Goal: Check status: Check status

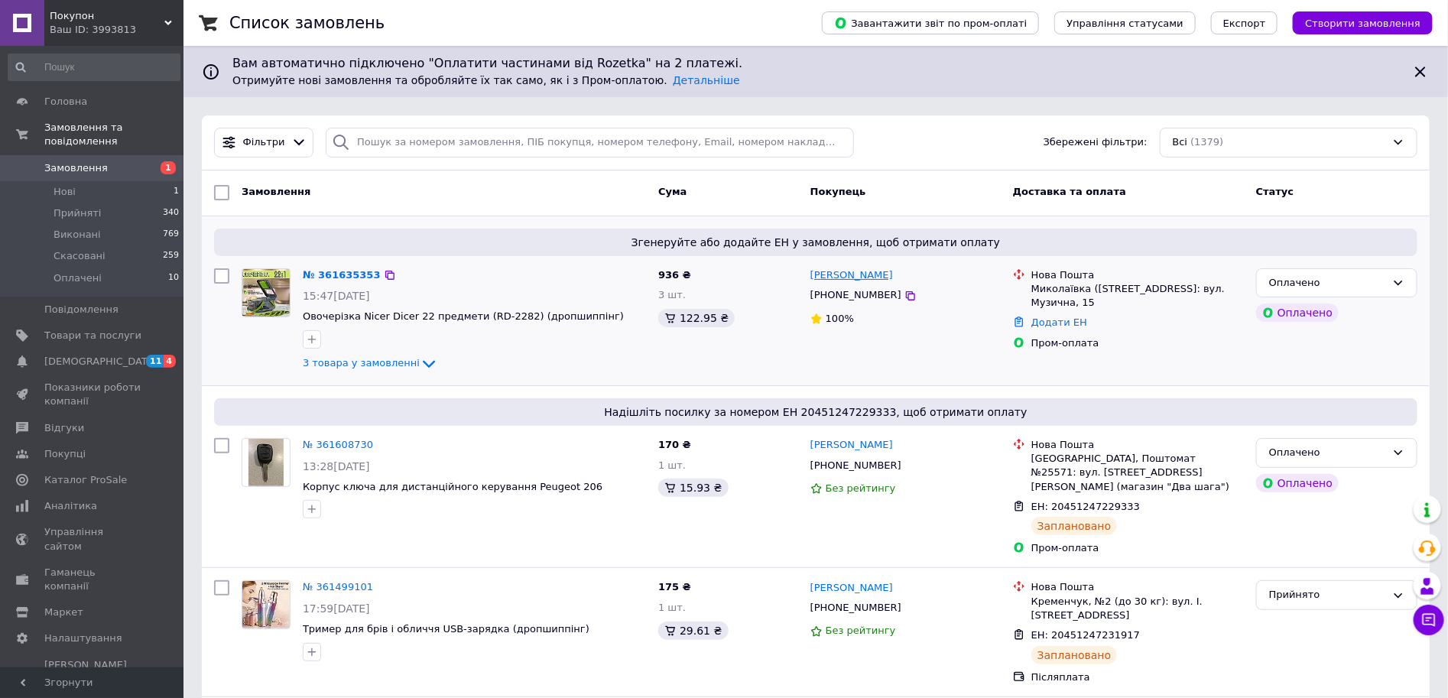
click at [420, 365] on icon at bounding box center [429, 364] width 18 height 18
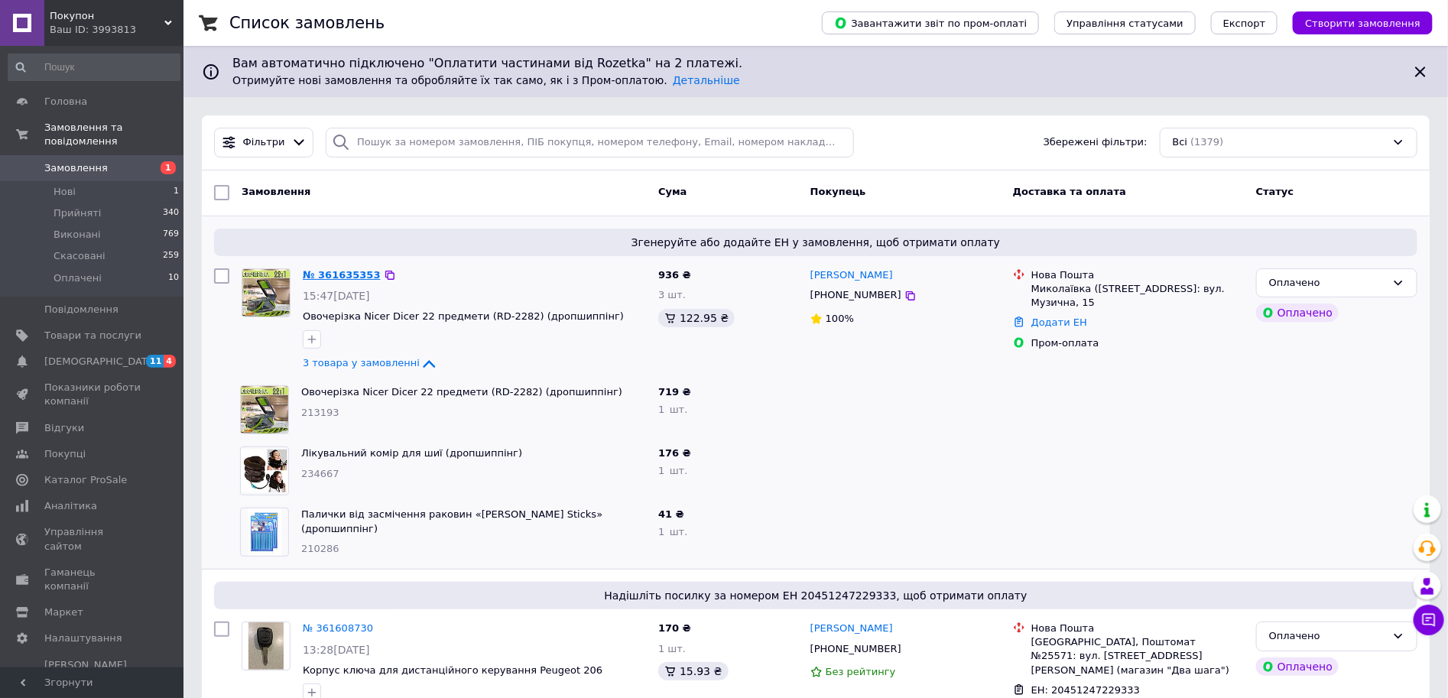
click at [333, 275] on link "№ 361635353" at bounding box center [342, 274] width 78 height 11
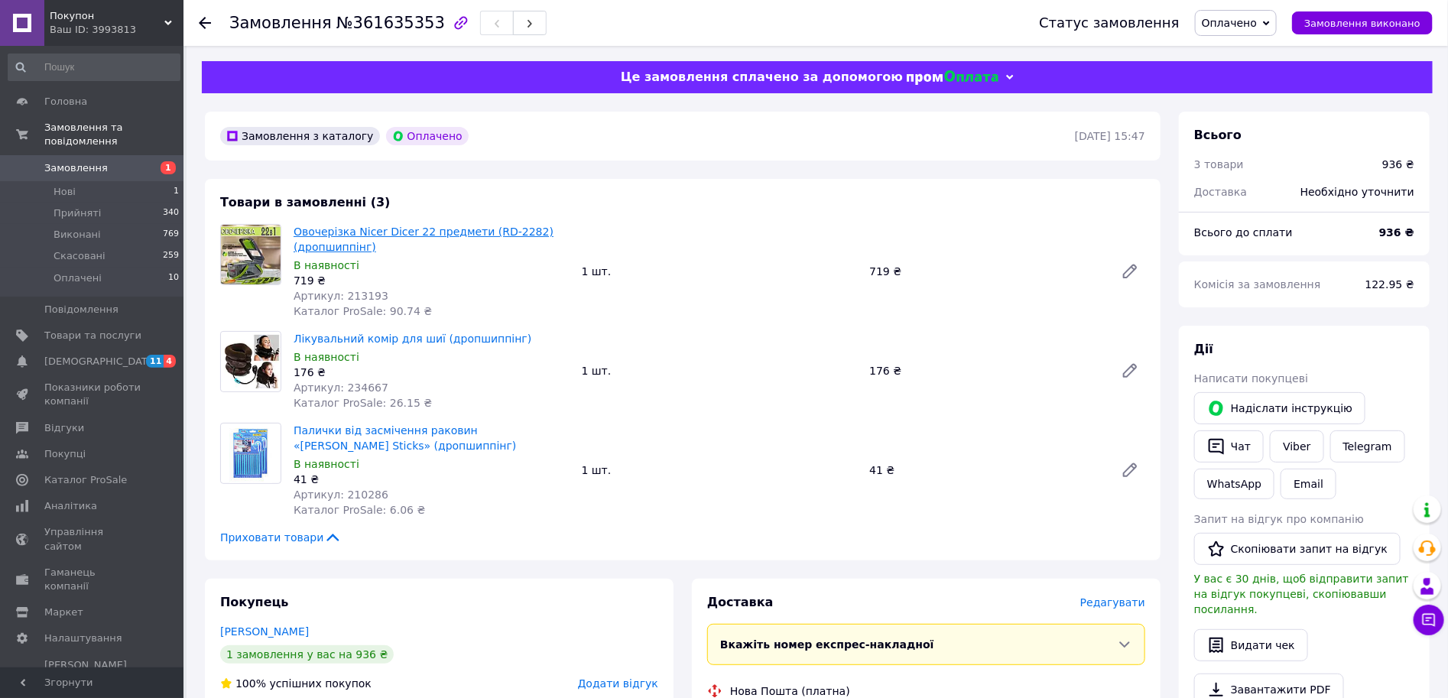
click at [402, 232] on link "Овочерізка Nicer Dicer 22 предмети (RD-2282) (дропшиппінг)" at bounding box center [424, 240] width 260 height 28
click at [79, 161] on span "Замовлення" at bounding box center [75, 168] width 63 height 14
